Goal: Task Accomplishment & Management: Use online tool/utility

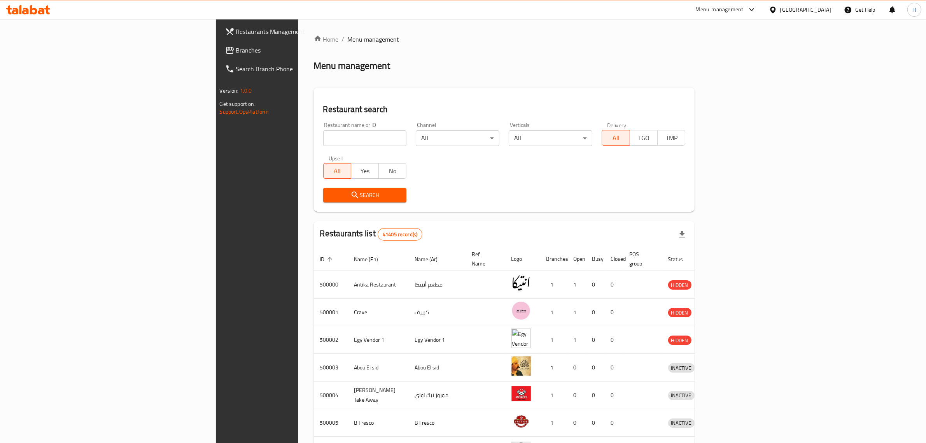
click at [236, 50] on span "Branches" at bounding box center [300, 50] width 128 height 9
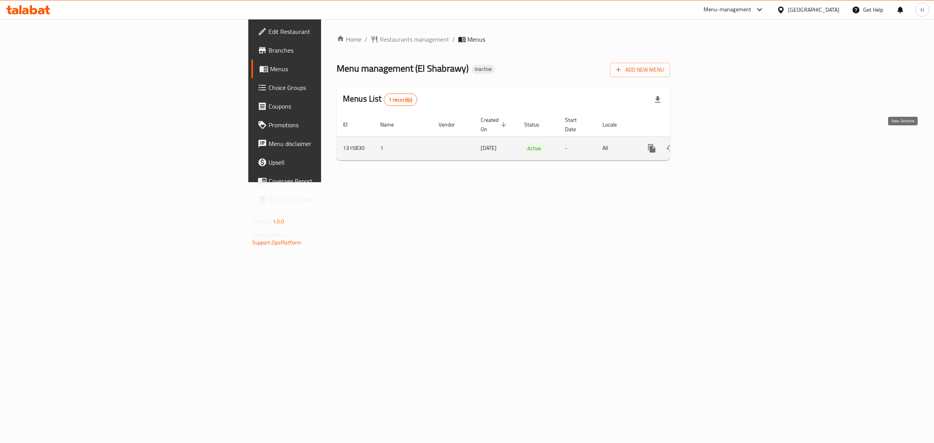
click at [712, 144] on icon "enhanced table" at bounding box center [707, 148] width 9 height 9
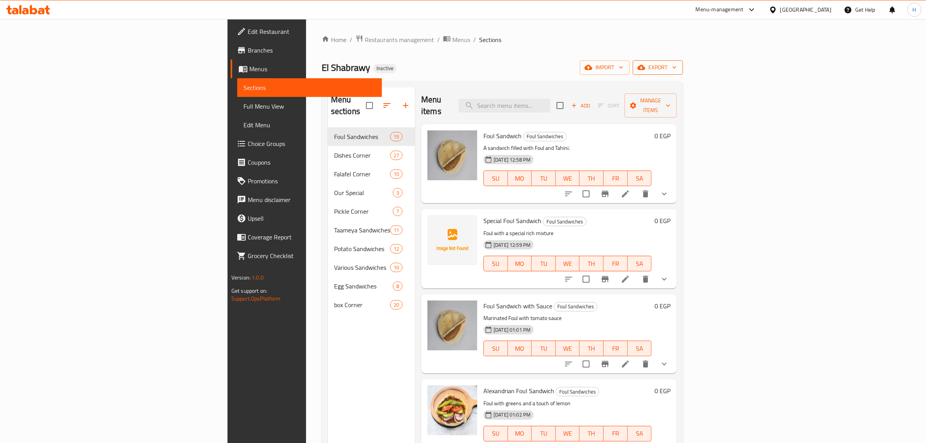
click at [646, 69] on icon "button" at bounding box center [642, 67] width 8 height 5
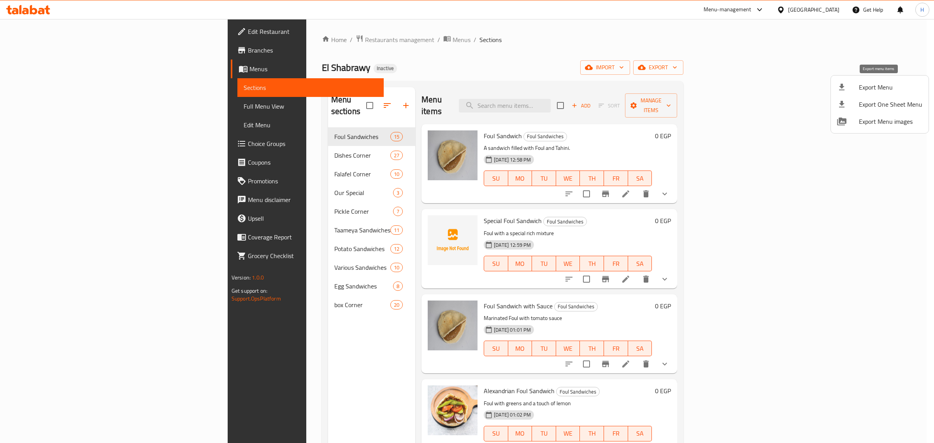
click at [842, 90] on icon at bounding box center [841, 87] width 5 height 7
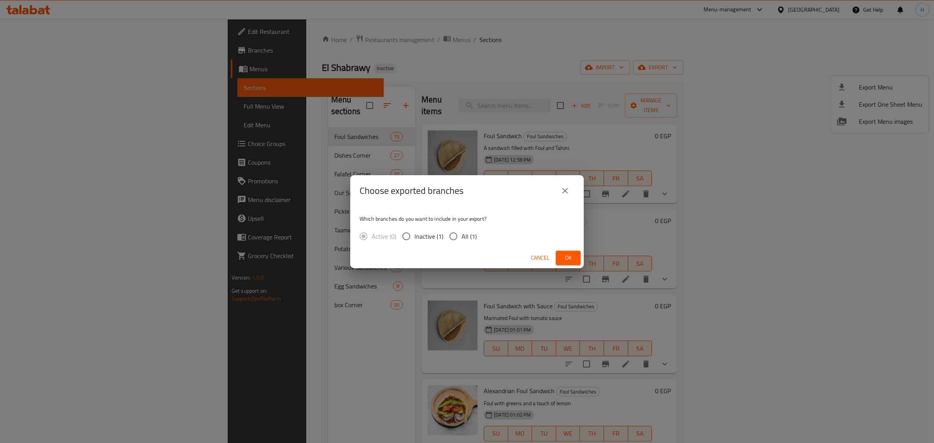
click at [458, 233] on input "All (1)" at bounding box center [453, 236] width 16 height 16
radio input "true"
click at [562, 254] on span "Ok" at bounding box center [568, 258] width 12 height 10
